Goal: Feedback & Contribution: Submit feedback/report problem

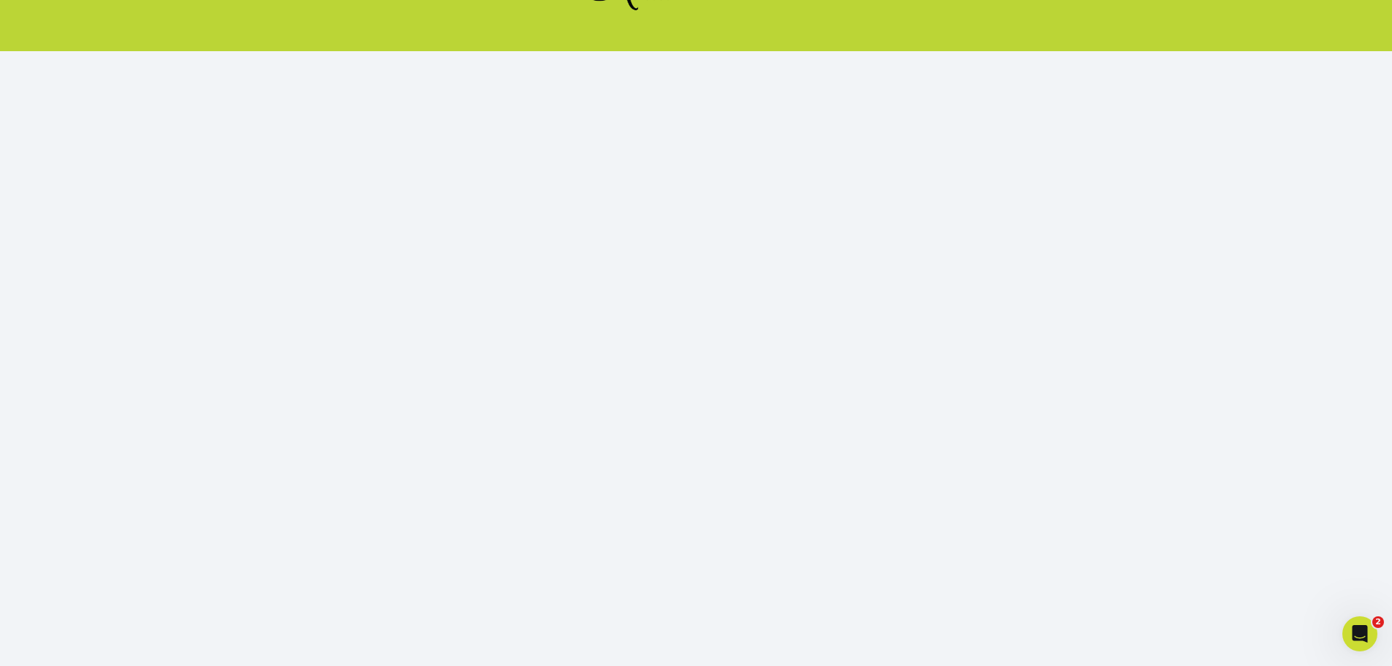
scroll to position [159, 0]
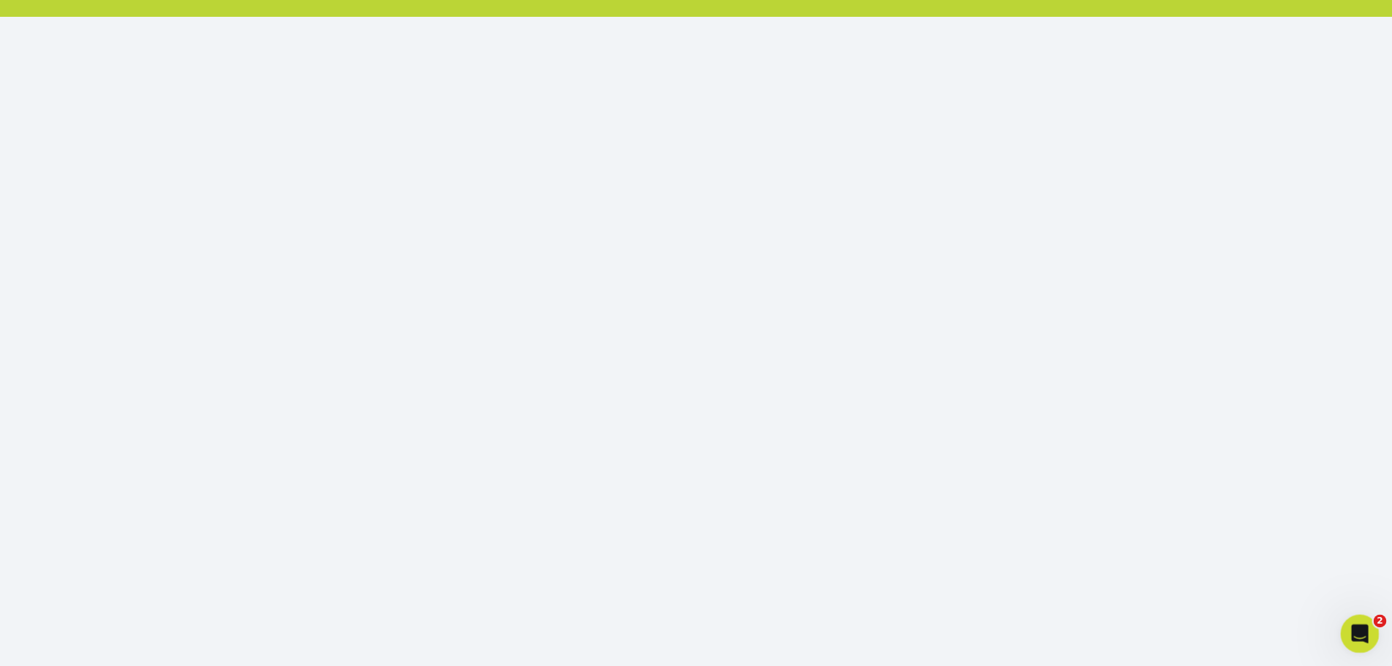
click at [1352, 636] on icon "Open Intercom Messenger" at bounding box center [1358, 632] width 24 height 24
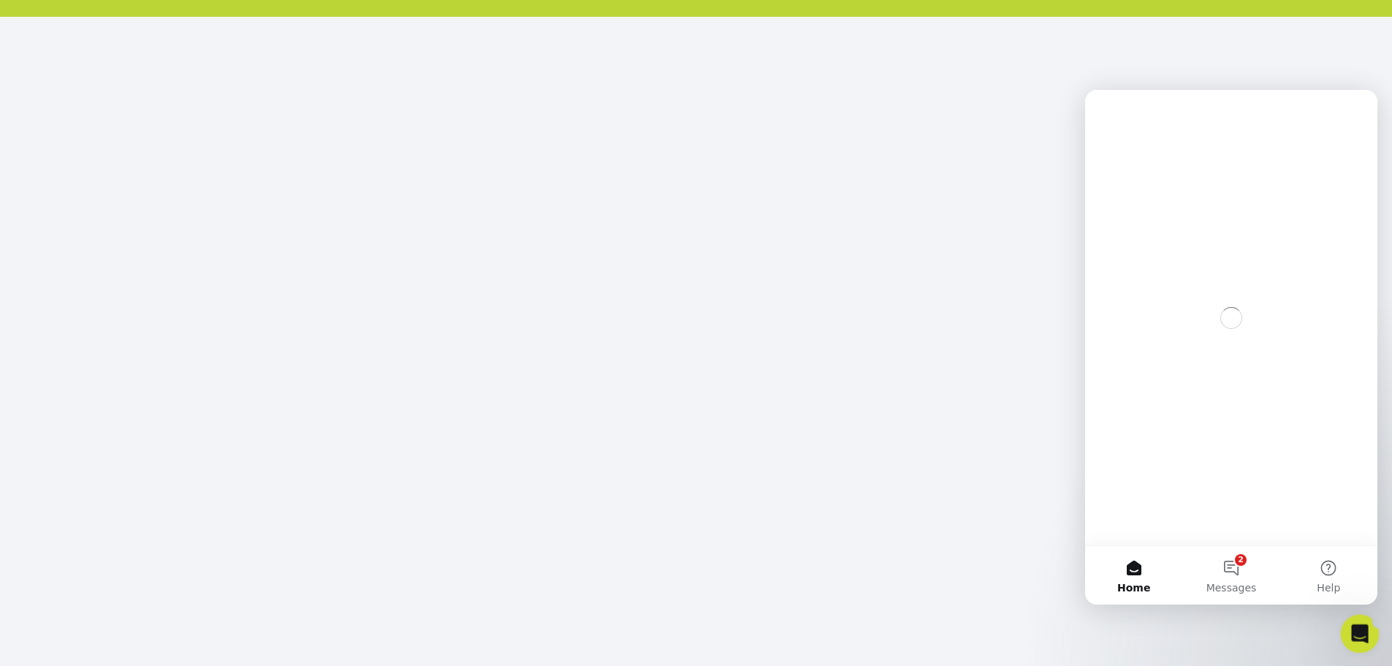
scroll to position [0, 0]
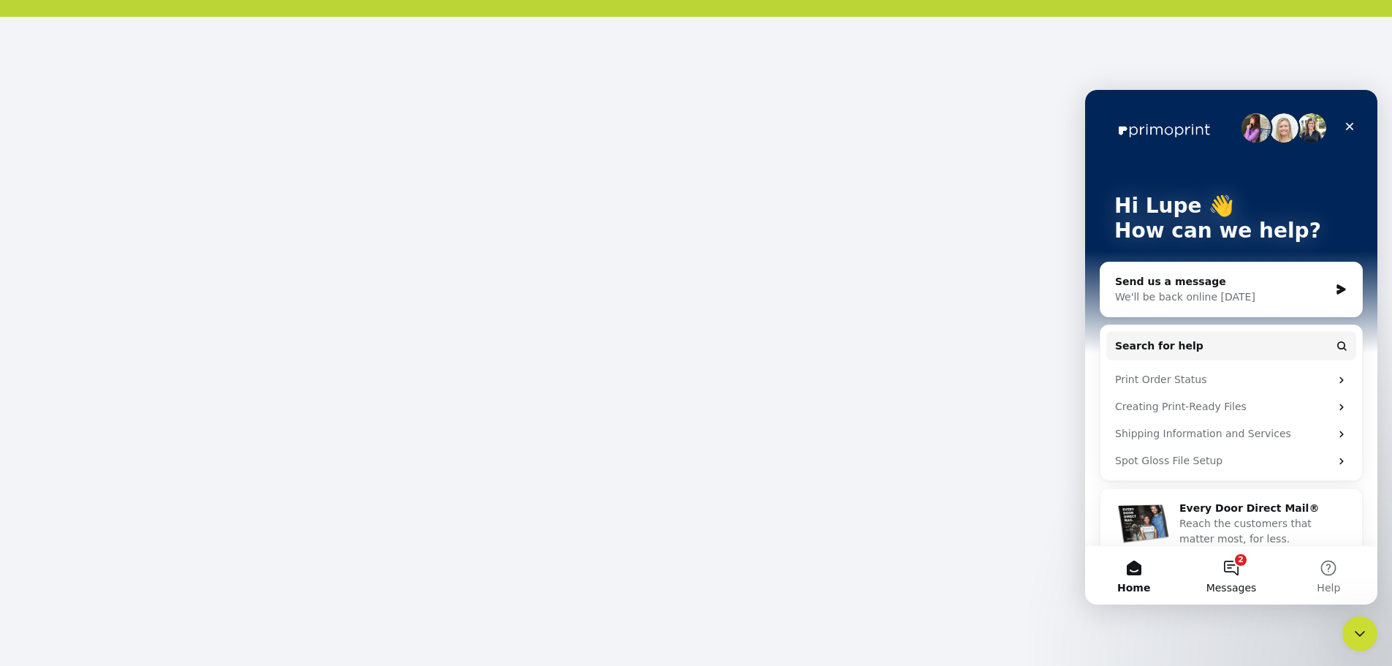
click at [1222, 568] on button "2 Messages" at bounding box center [1230, 575] width 97 height 58
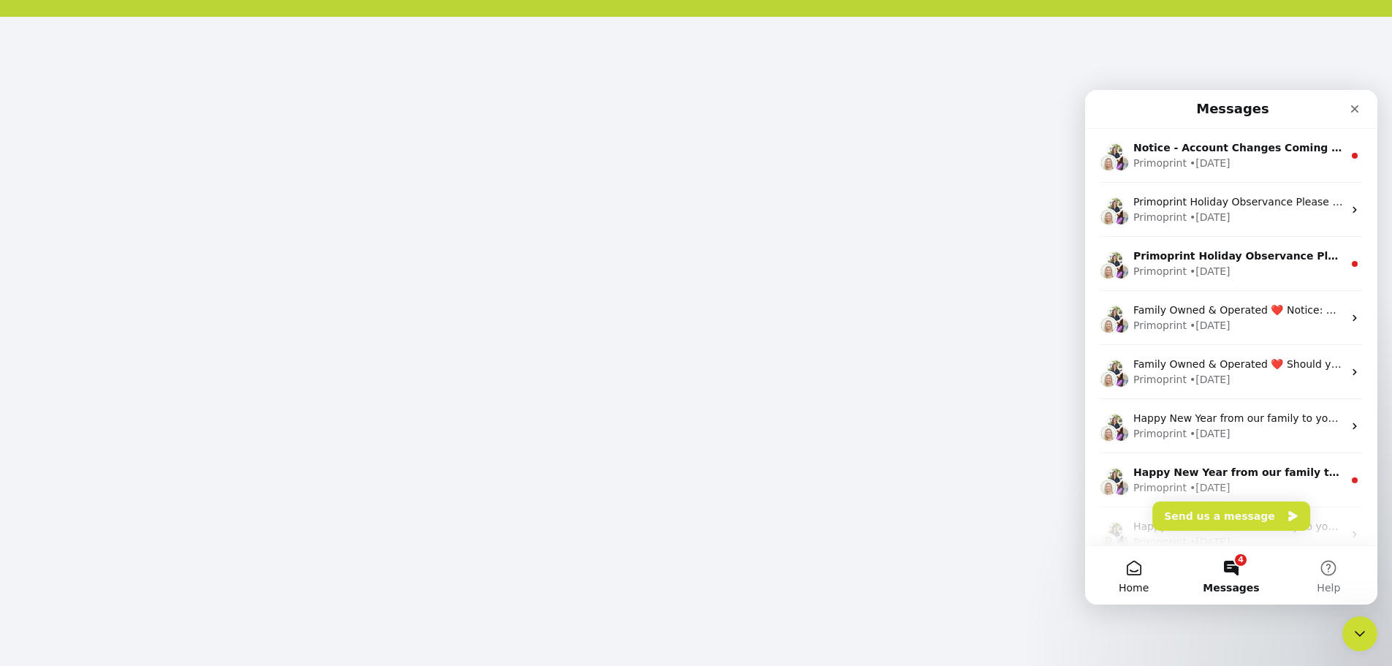
click at [1178, 602] on button "Home" at bounding box center [1133, 575] width 97 height 58
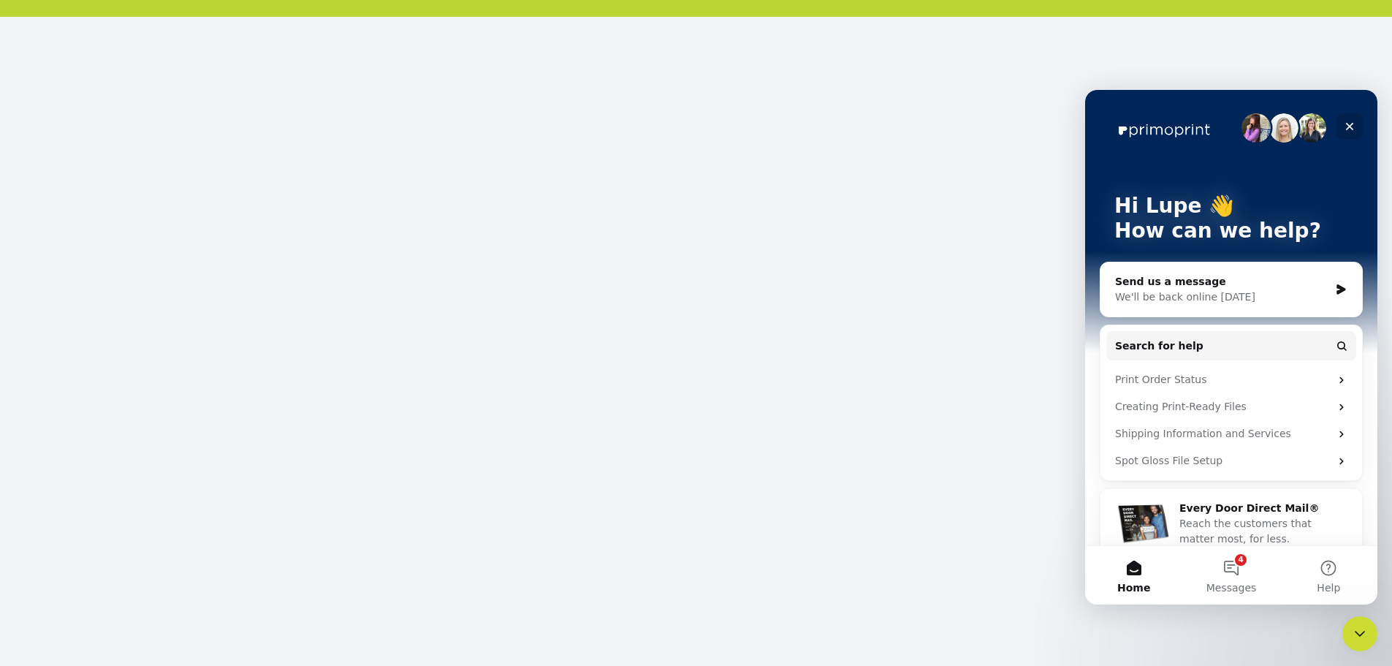
click at [1346, 121] on icon "Close" at bounding box center [1350, 127] width 12 height 12
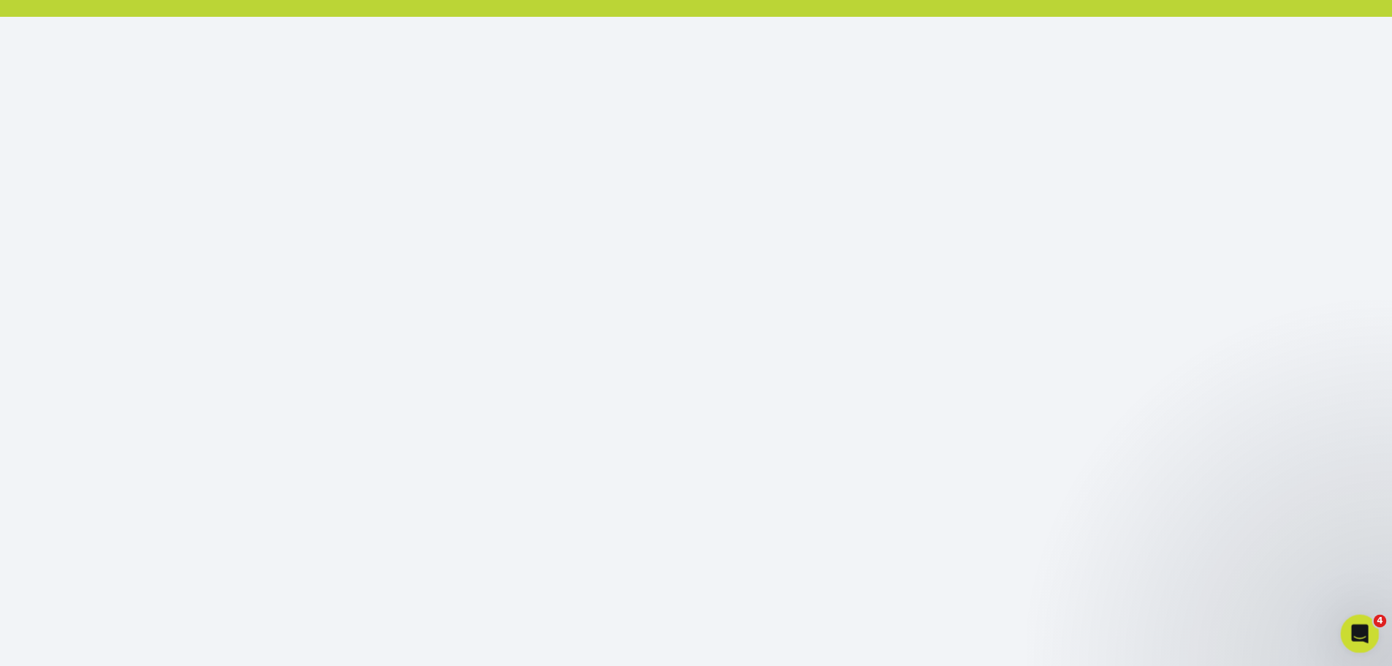
drag, startPoint x: 1362, startPoint y: 637, endPoint x: 1350, endPoint y: 644, distance: 13.4
click at [1352, 648] on div "Open Intercom Messenger" at bounding box center [1357, 631] width 48 height 48
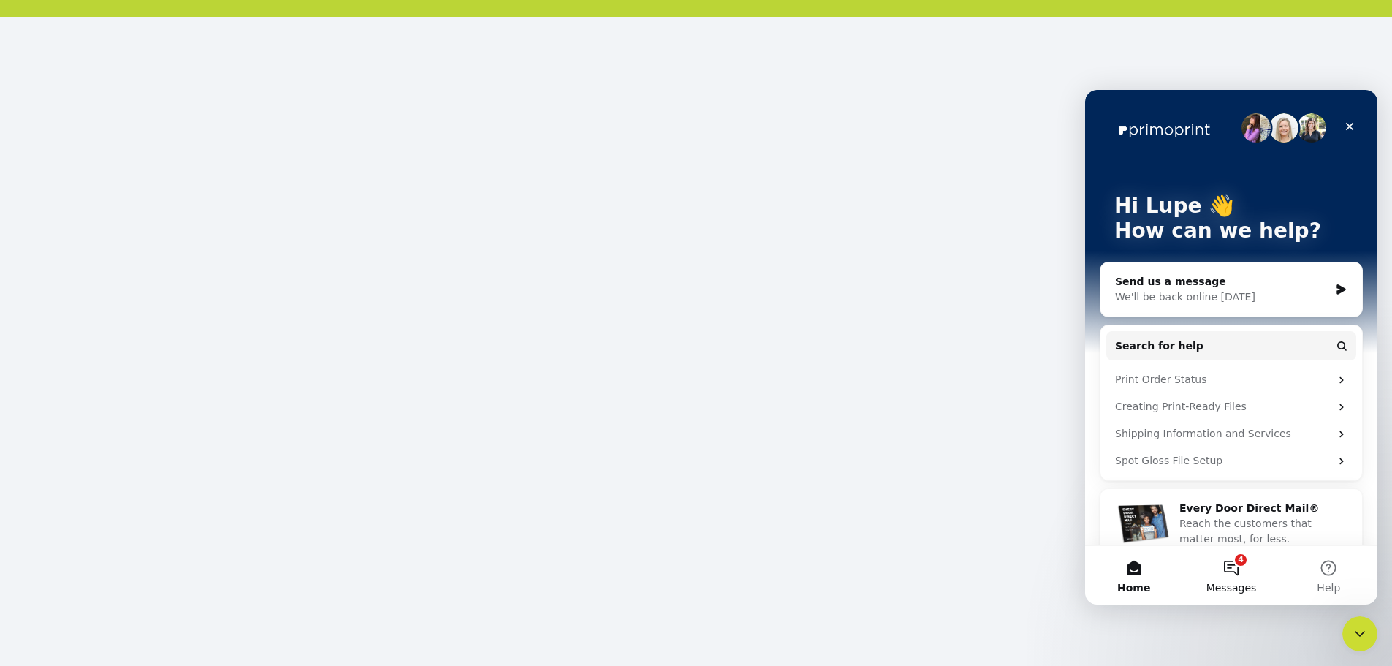
click at [1238, 568] on button "4 Messages" at bounding box center [1230, 575] width 97 height 58
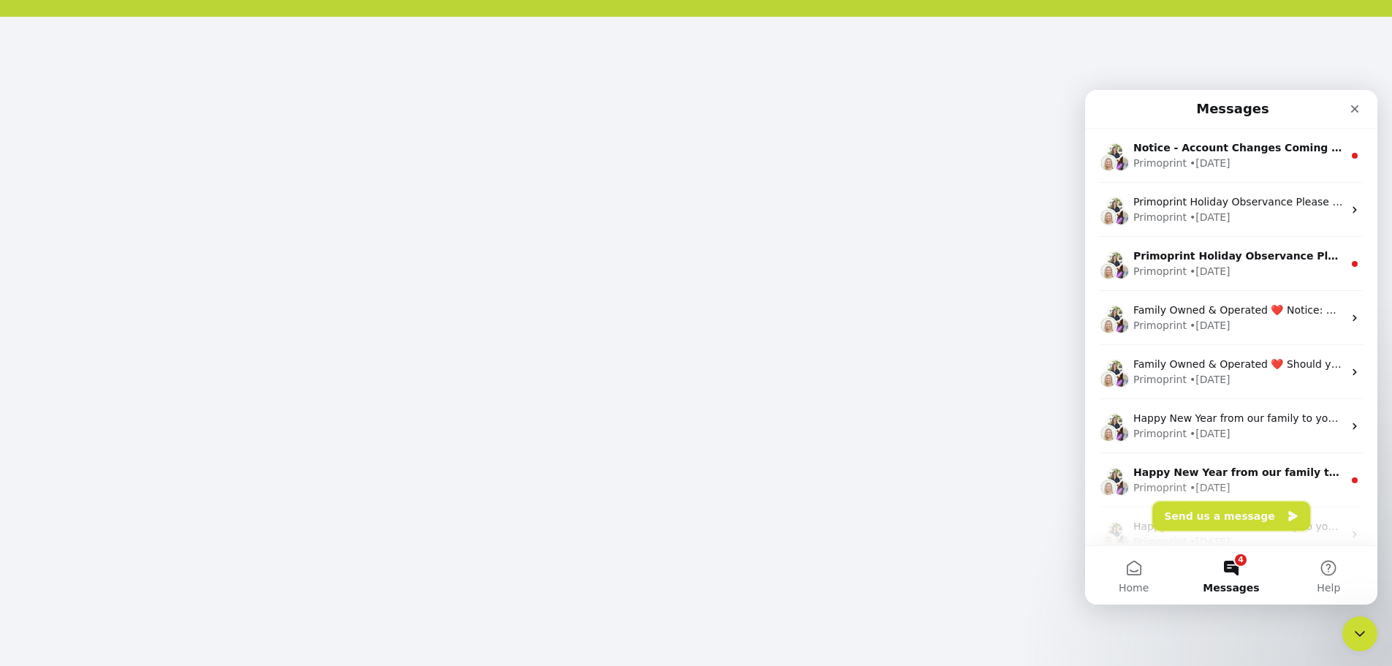
click at [1224, 519] on button "Send us a message" at bounding box center [1231, 515] width 158 height 29
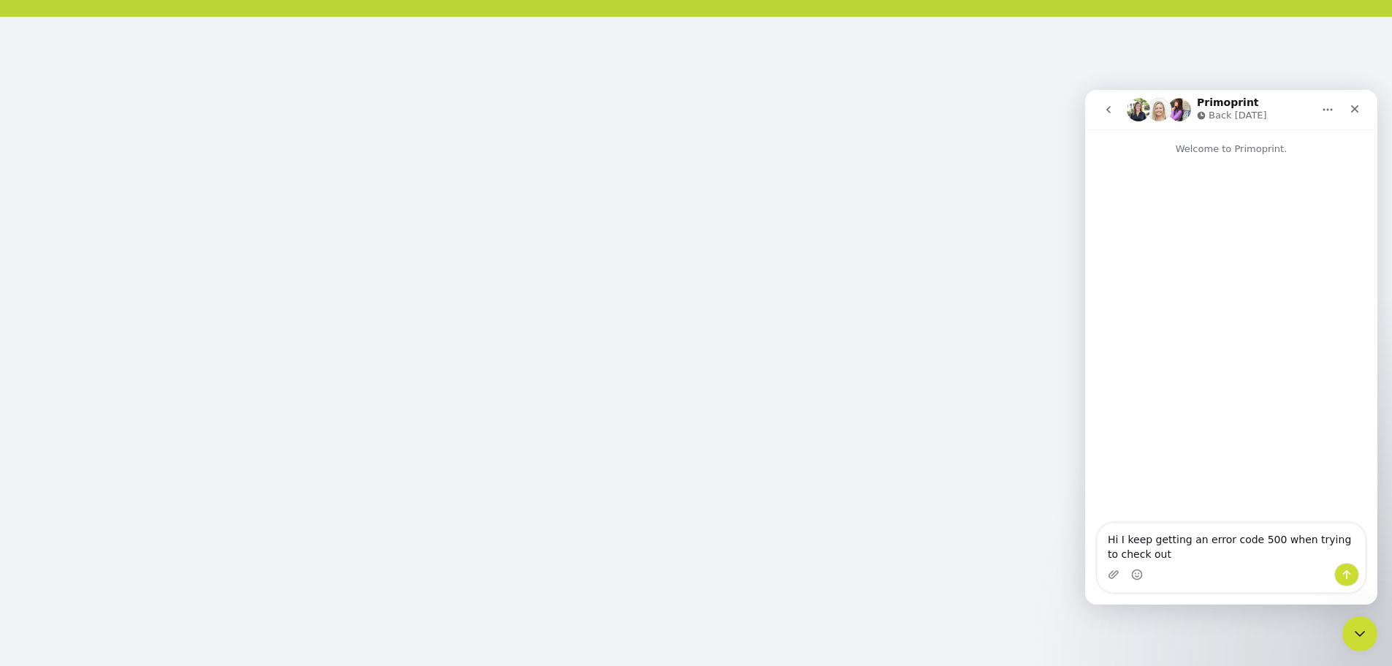
type textarea "Hi I keep getting an error code 500 when trying to check out"
click at [1349, 576] on icon "Send a message…" at bounding box center [1347, 574] width 12 height 12
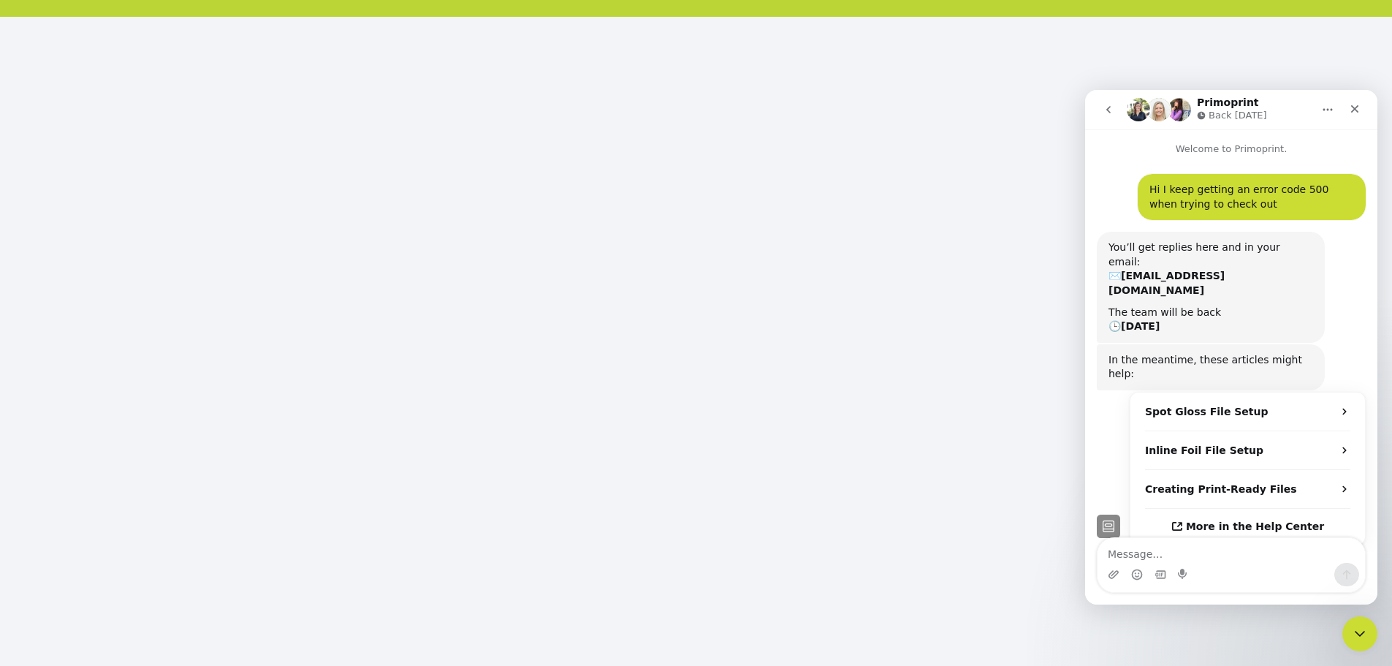
scroll to position [21, 0]
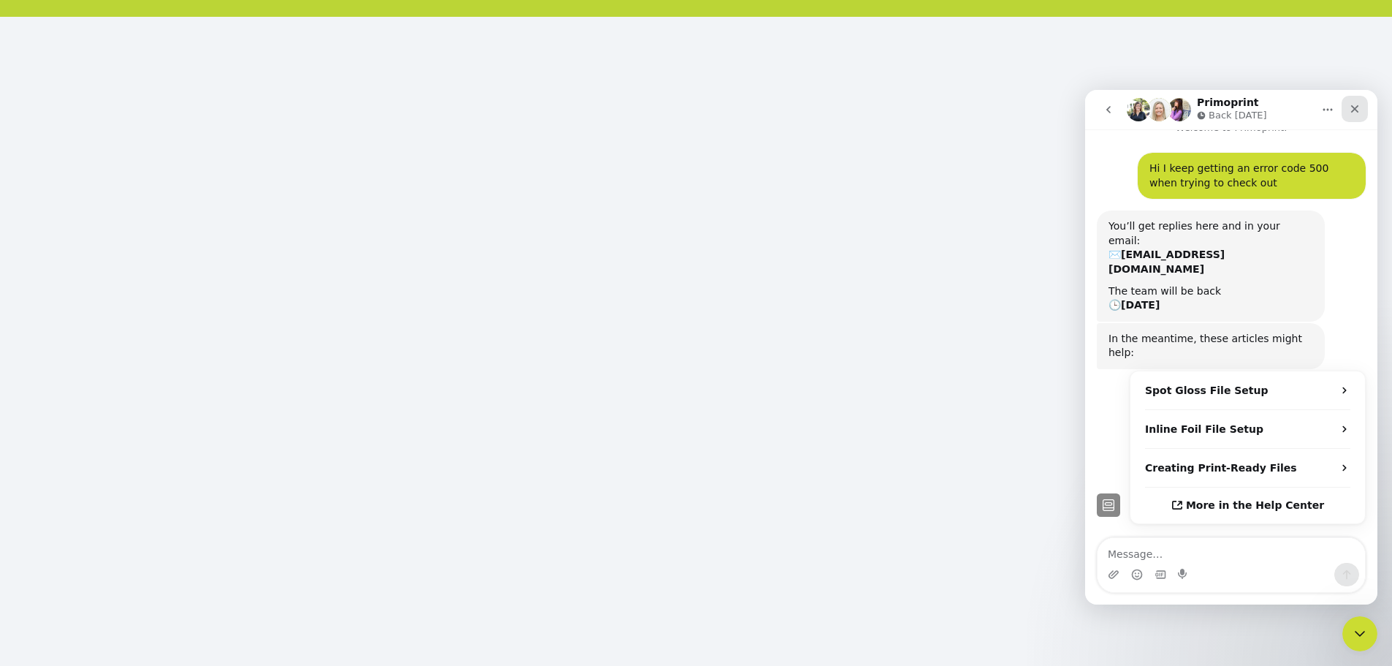
click at [1357, 107] on icon "Close" at bounding box center [1355, 109] width 12 height 12
